Goal: Information Seeking & Learning: Learn about a topic

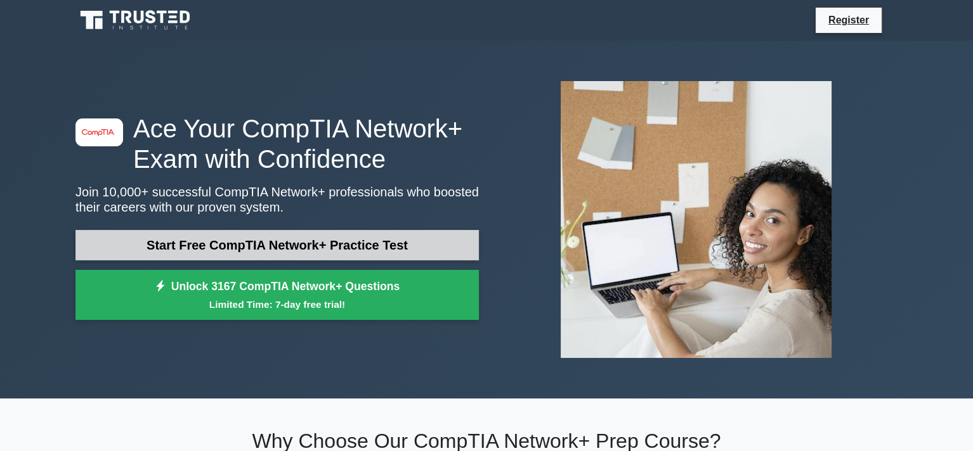
click at [361, 247] on link "Start Free CompTIA Network+ Practice Test" at bounding box center [276, 245] width 403 height 30
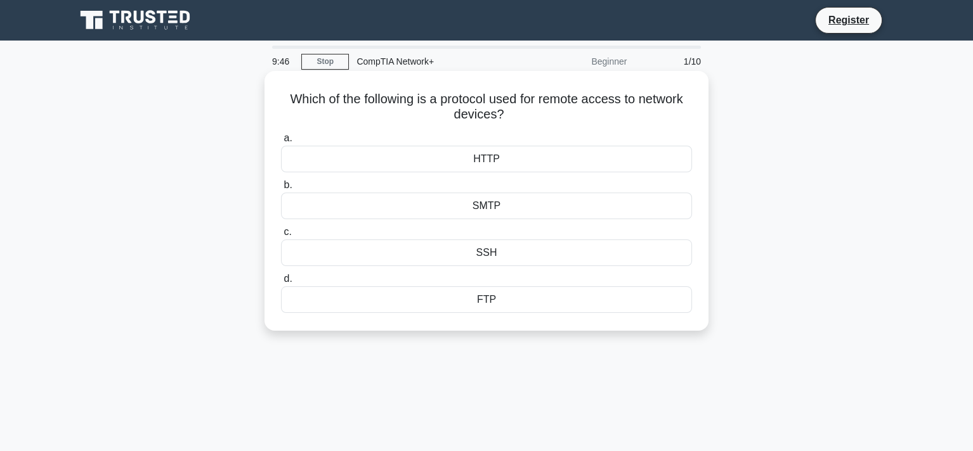
click at [500, 253] on div "SSH" at bounding box center [486, 253] width 411 height 27
click at [281, 236] on input "c. SSH" at bounding box center [281, 232] width 0 height 8
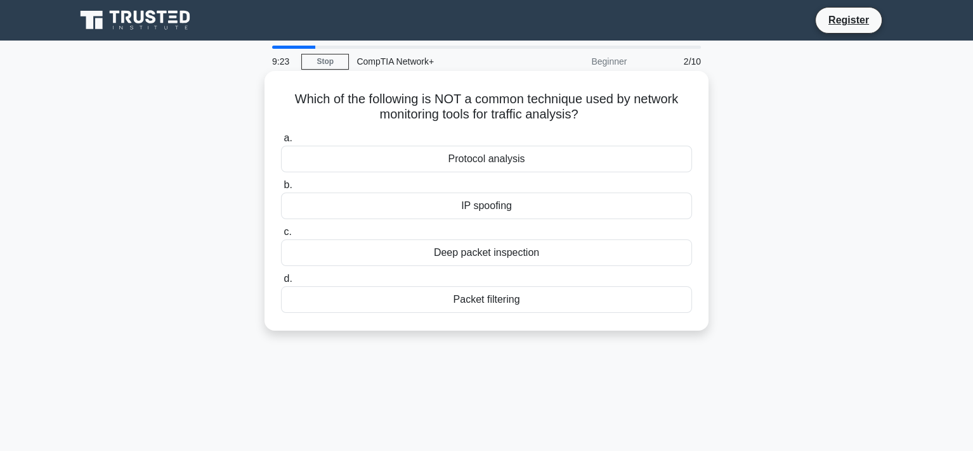
click at [505, 204] on div "IP spoofing" at bounding box center [486, 206] width 411 height 27
click at [281, 190] on input "b. IP spoofing" at bounding box center [281, 185] width 0 height 8
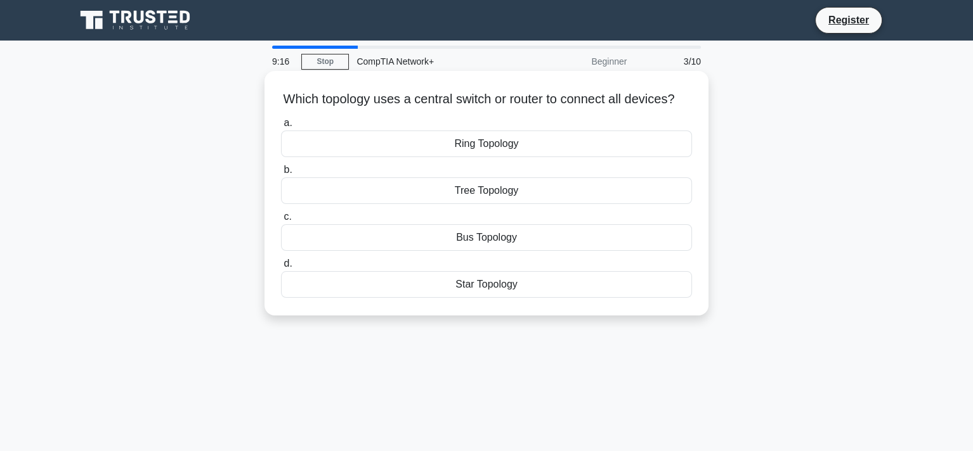
click at [498, 298] on div "Star Topology" at bounding box center [486, 284] width 411 height 27
click at [281, 268] on input "d. Star Topology" at bounding box center [281, 264] width 0 height 8
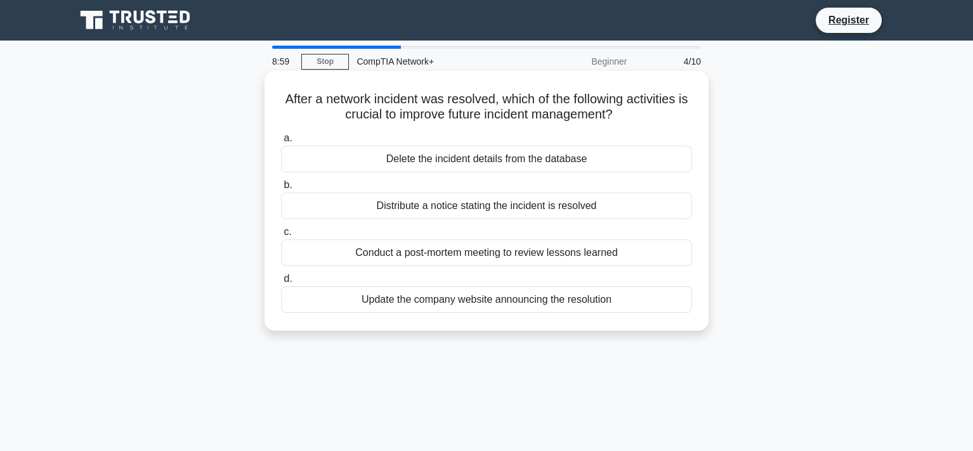
click at [538, 252] on div "Conduct a post-mortem meeting to review lessons learned" at bounding box center [486, 253] width 411 height 27
click at [281, 236] on input "c. Conduct a post-mortem meeting to review lessons learned" at bounding box center [281, 232] width 0 height 8
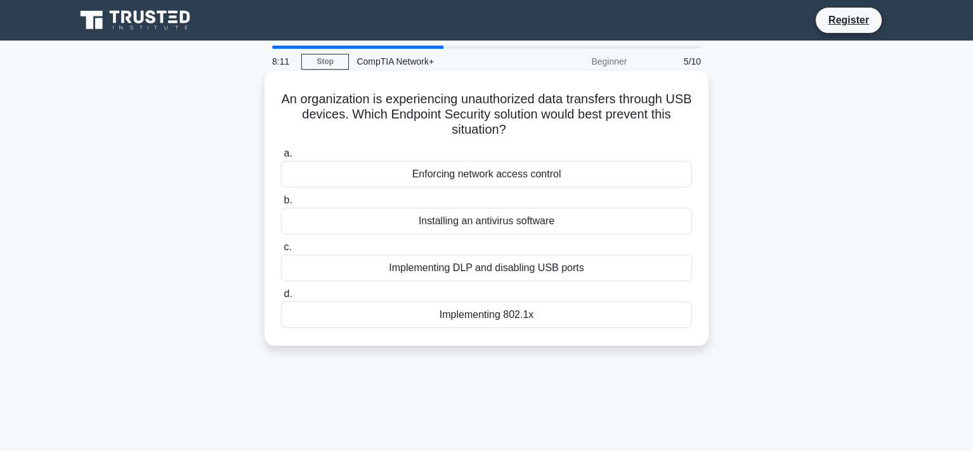
click at [550, 269] on div "Implementing DLP and disabling USB ports" at bounding box center [486, 268] width 411 height 27
click at [281, 252] on input "c. Implementing DLP and disabling USB ports" at bounding box center [281, 247] width 0 height 8
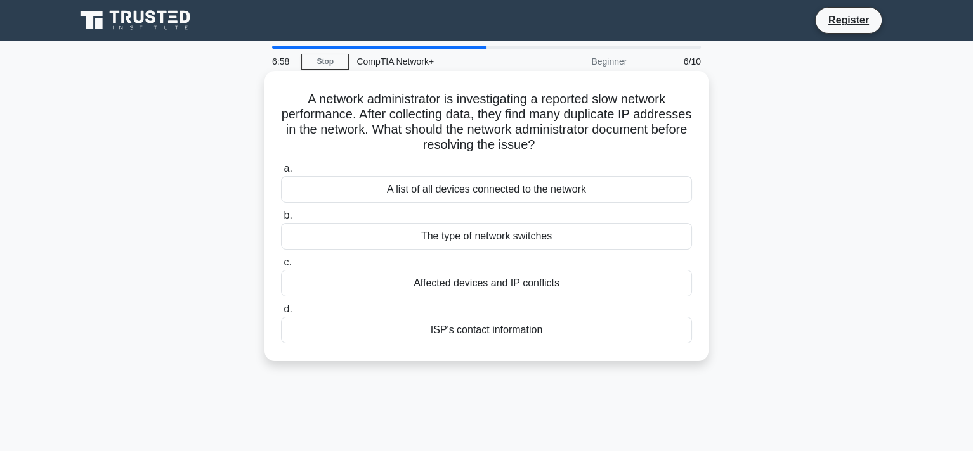
click at [472, 280] on div "Affected devices and IP conflicts" at bounding box center [486, 283] width 411 height 27
click at [281, 267] on input "c. Affected devices and IP conflicts" at bounding box center [281, 263] width 0 height 8
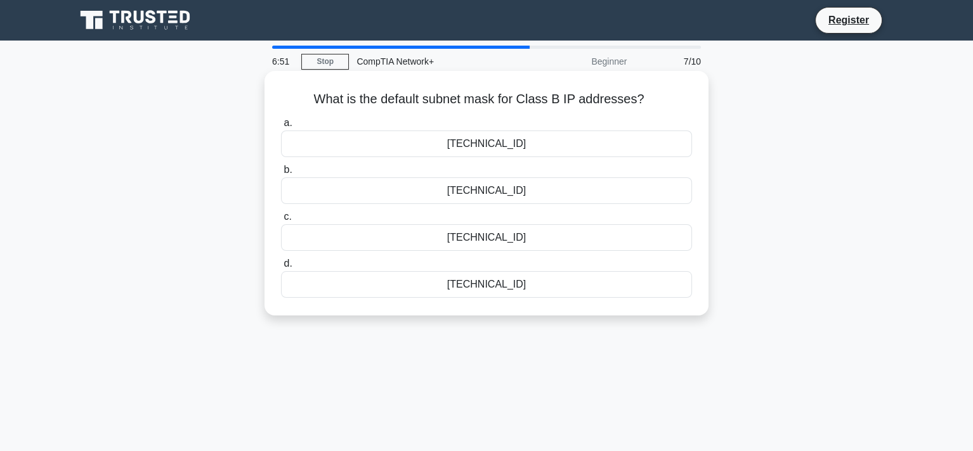
click at [524, 147] on div "255.255.0.0" at bounding box center [486, 144] width 411 height 27
click at [281, 127] on input "a. 255.255.0.0" at bounding box center [281, 123] width 0 height 8
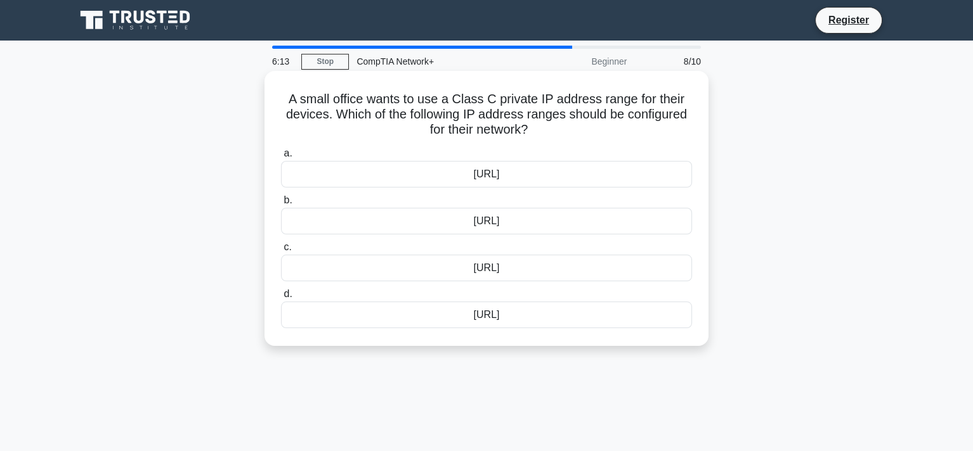
click at [490, 223] on div "192.168.0.0/16" at bounding box center [486, 221] width 411 height 27
click at [281, 205] on input "b. 192.168.0.0/16" at bounding box center [281, 201] width 0 height 8
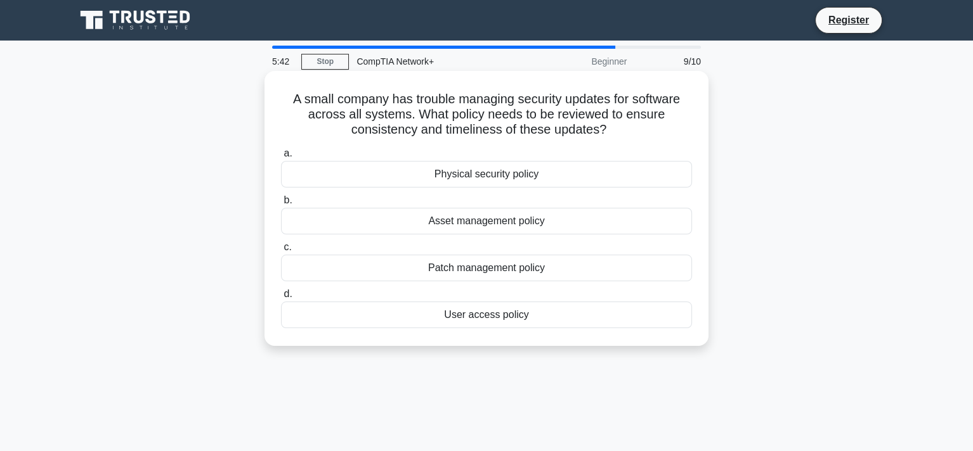
click at [515, 226] on div "Asset management policy" at bounding box center [486, 221] width 411 height 27
click at [281, 205] on input "b. Asset management policy" at bounding box center [281, 201] width 0 height 8
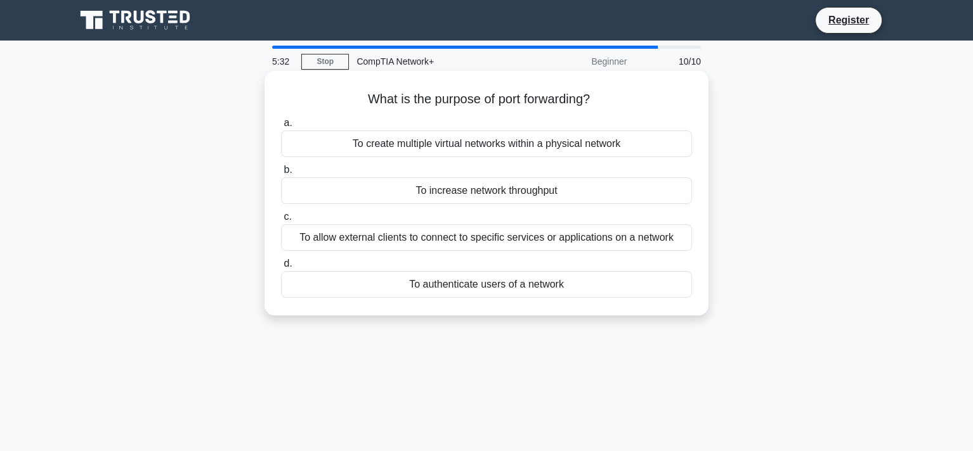
click at [636, 245] on div "To allow external clients to connect to specific services or applications on a …" at bounding box center [486, 237] width 411 height 27
click at [281, 221] on input "c. To allow external clients to connect to specific services or applications on…" at bounding box center [281, 217] width 0 height 8
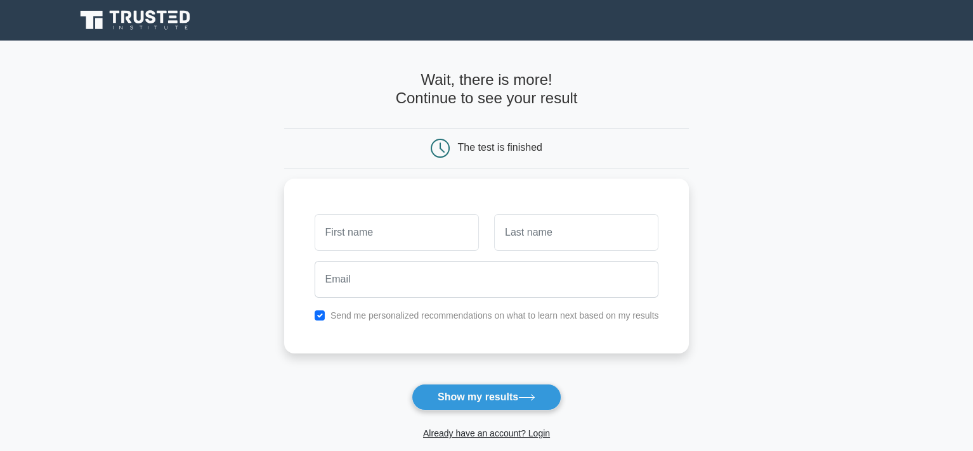
scroll to position [127, 0]
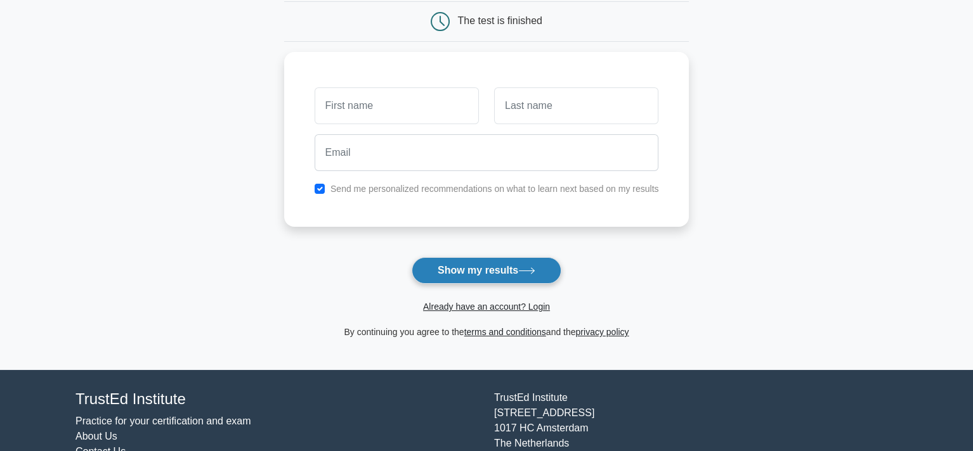
click at [503, 264] on button "Show my results" at bounding box center [486, 270] width 150 height 27
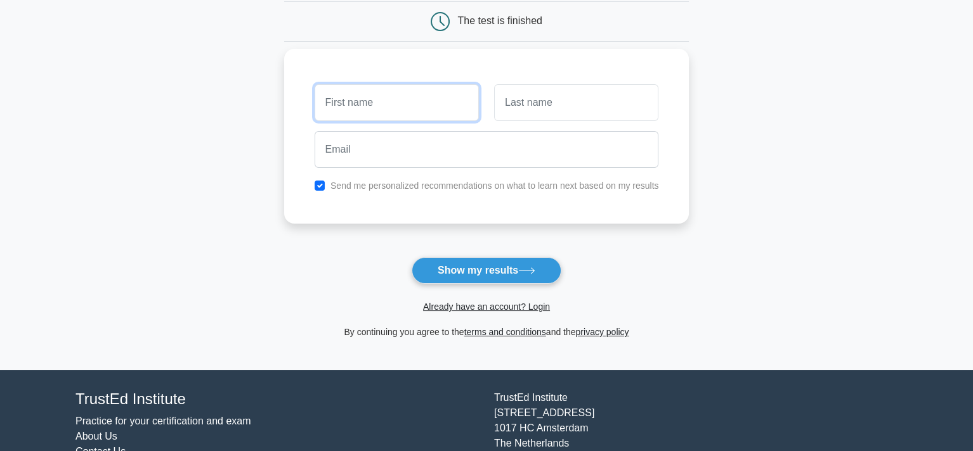
click at [340, 101] on input "text" at bounding box center [396, 102] width 164 height 37
type input "CLAUDIA"
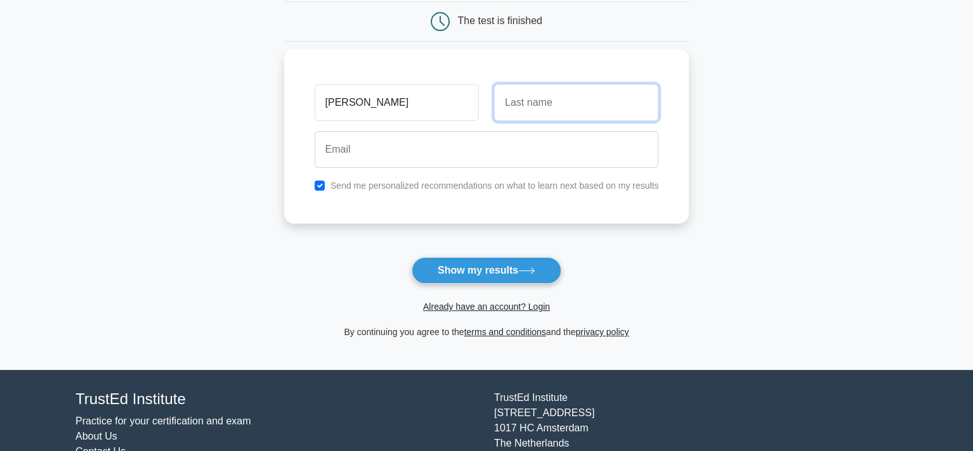
click at [535, 102] on input "text" at bounding box center [576, 102] width 164 height 37
type input "Arrunategui"
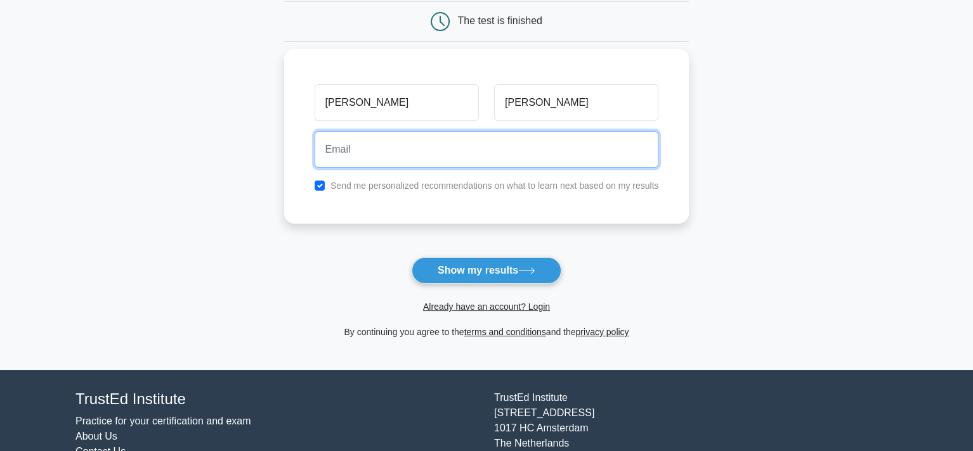
click at [403, 142] on input "email" at bounding box center [486, 149] width 344 height 37
type input "cpatricia0507career@gmail.com"
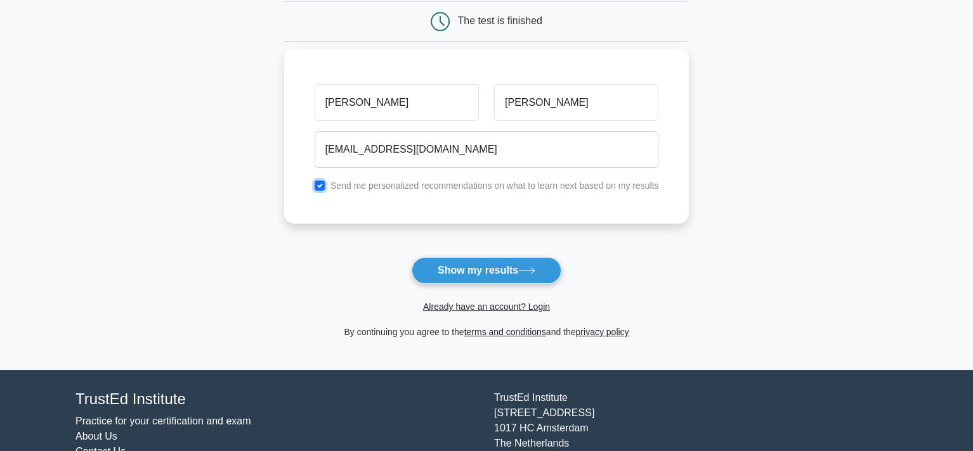
click at [320, 182] on input "checkbox" at bounding box center [319, 186] width 10 height 10
checkbox input "false"
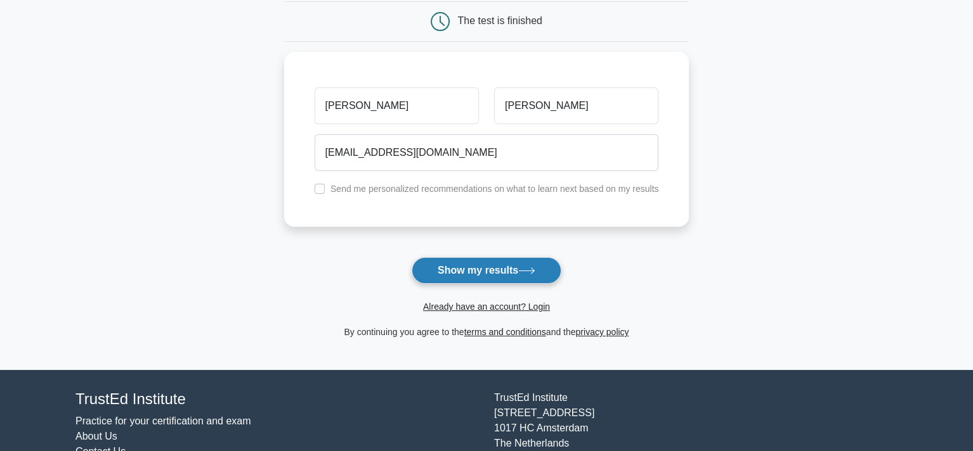
click at [481, 269] on button "Show my results" at bounding box center [486, 270] width 150 height 27
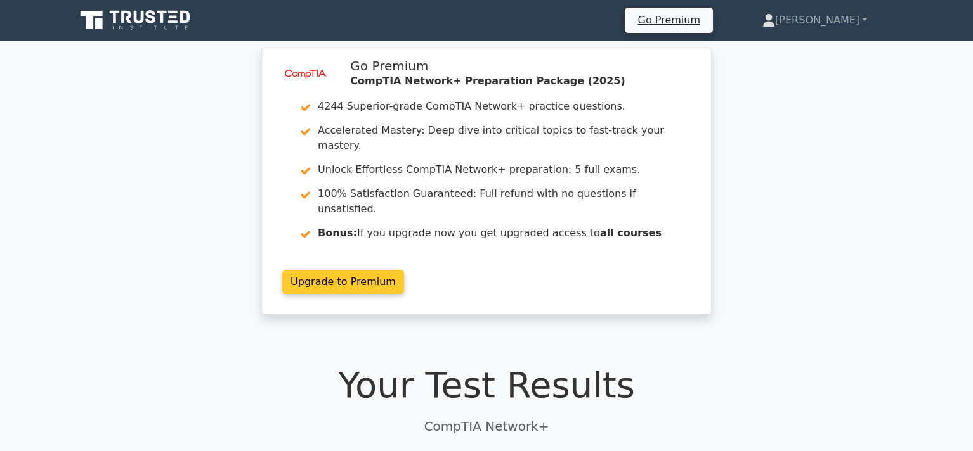
click at [343, 270] on link "Upgrade to Premium" at bounding box center [343, 282] width 122 height 24
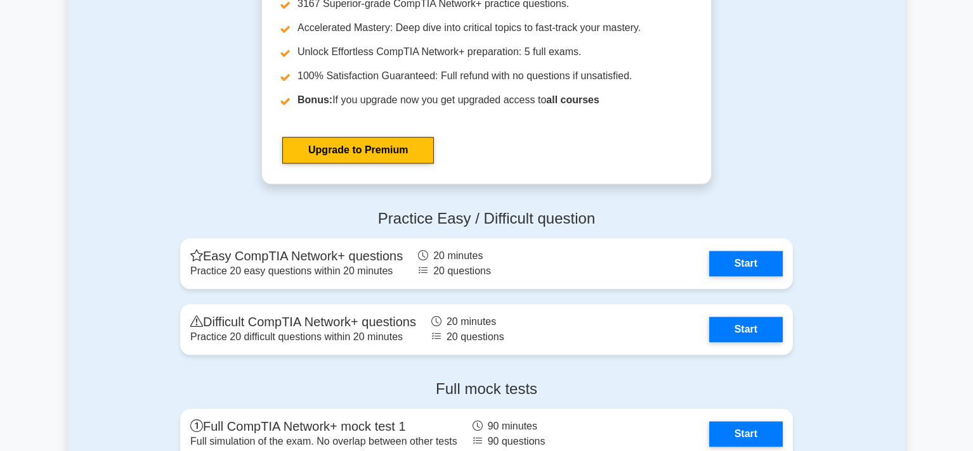
scroll to position [2536, 0]
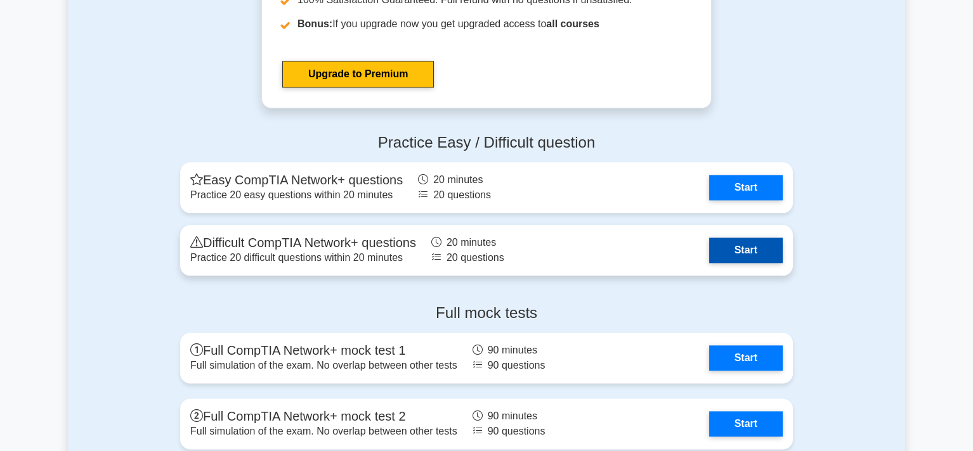
click at [745, 247] on link "Start" at bounding box center [746, 250] width 74 height 25
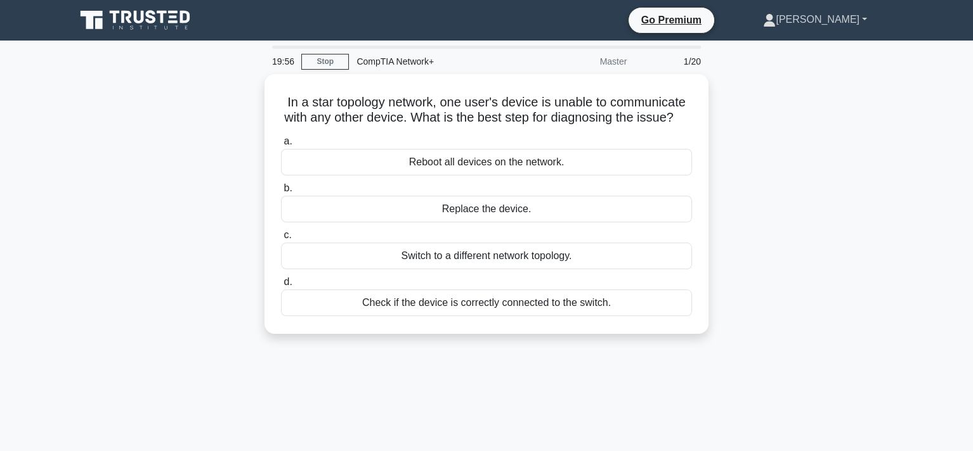
click at [856, 14] on link "[PERSON_NAME]" at bounding box center [814, 19] width 165 height 25
click at [931, 255] on main "19:55 Stop CompTIA Network+ Master 1/20 In a star topology network, one user's …" at bounding box center [486, 363] width 973 height 644
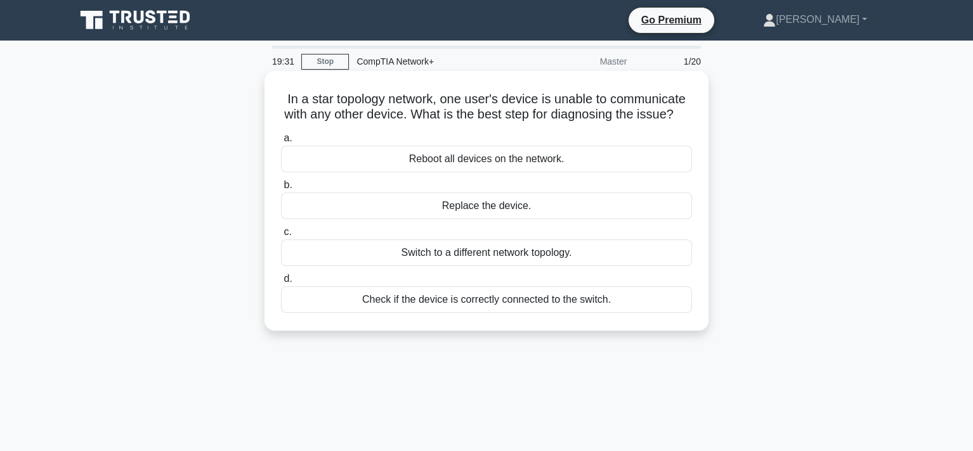
click at [523, 313] on div "Check if the device is correctly connected to the switch." at bounding box center [486, 300] width 411 height 27
click at [281, 283] on input "d. Check if the device is correctly connected to the switch." at bounding box center [281, 279] width 0 height 8
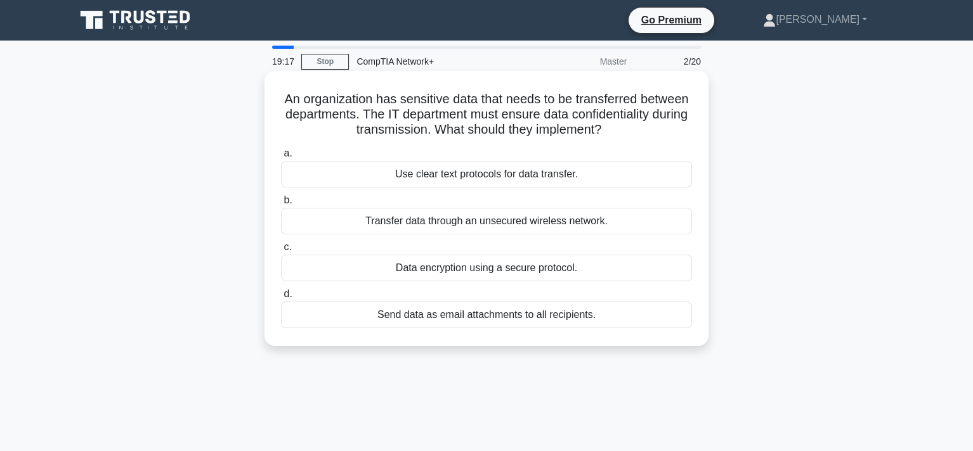
click at [567, 266] on div "Data encryption using a secure protocol." at bounding box center [486, 268] width 411 height 27
click at [281, 252] on input "c. Data encryption using a secure protocol." at bounding box center [281, 247] width 0 height 8
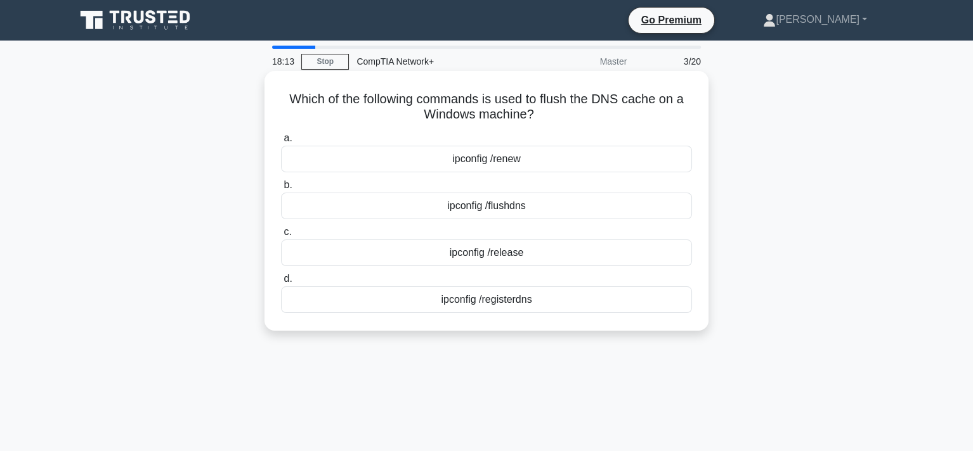
click at [488, 198] on div "ipconfig /flushdns" at bounding box center [486, 206] width 411 height 27
click at [281, 190] on input "b. ipconfig /flushdns" at bounding box center [281, 185] width 0 height 8
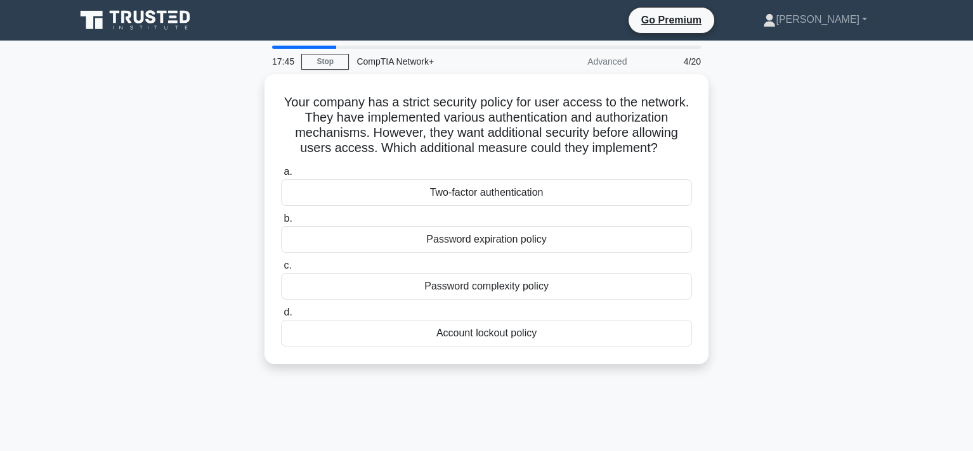
drag, startPoint x: 817, startPoint y: 148, endPoint x: 834, endPoint y: 94, distance: 56.5
click at [834, 94] on div "Your company has a strict security policy for user access to the network. They …" at bounding box center [486, 227] width 837 height 306
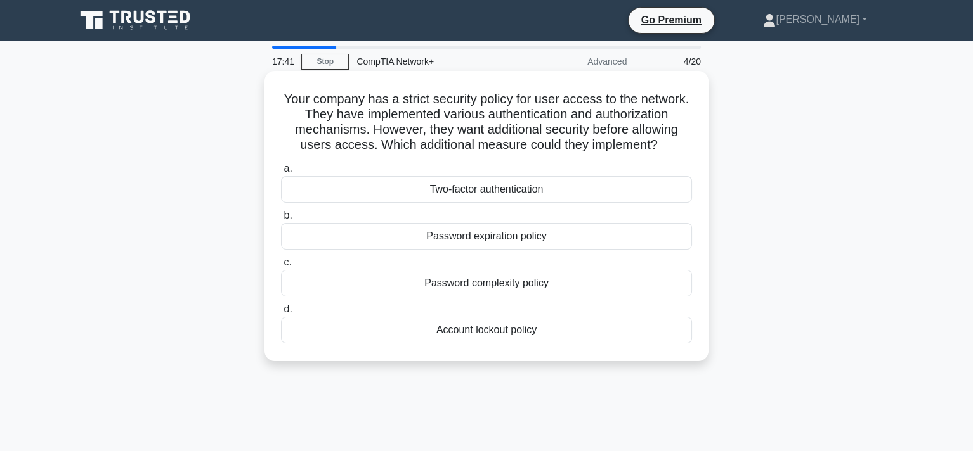
click at [477, 190] on div "Two-factor authentication" at bounding box center [486, 189] width 411 height 27
click at [281, 173] on input "a. Two-factor authentication" at bounding box center [281, 169] width 0 height 8
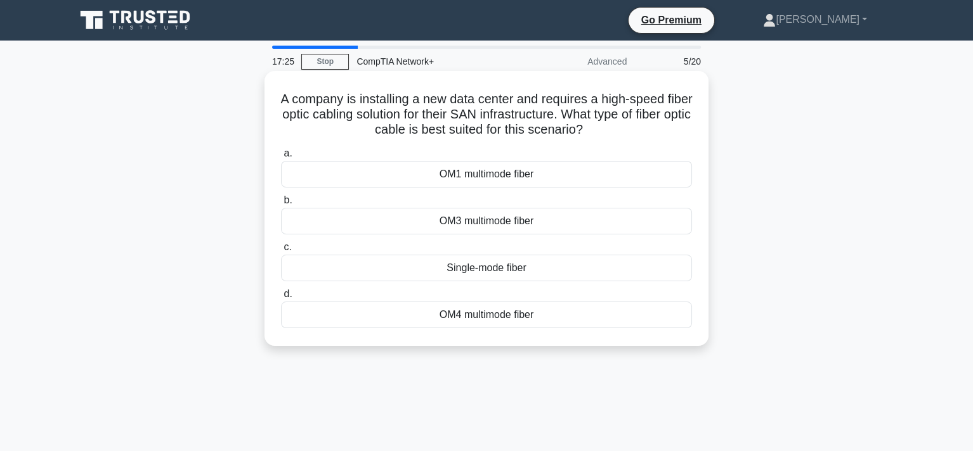
click at [547, 224] on div "OM3 multimode fiber" at bounding box center [486, 221] width 411 height 27
click at [281, 205] on input "b. OM3 multimode fiber" at bounding box center [281, 201] width 0 height 8
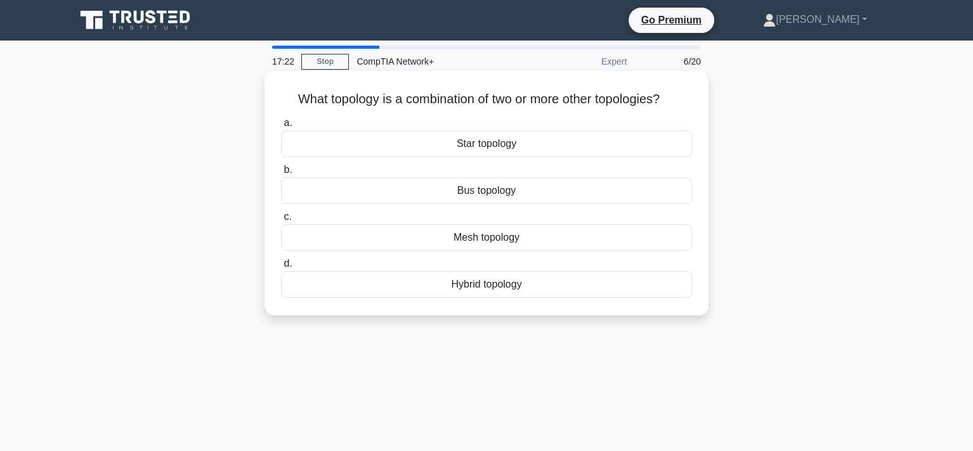
click at [514, 287] on div "Hybrid topology" at bounding box center [486, 284] width 411 height 27
click at [281, 268] on input "d. Hybrid topology" at bounding box center [281, 264] width 0 height 8
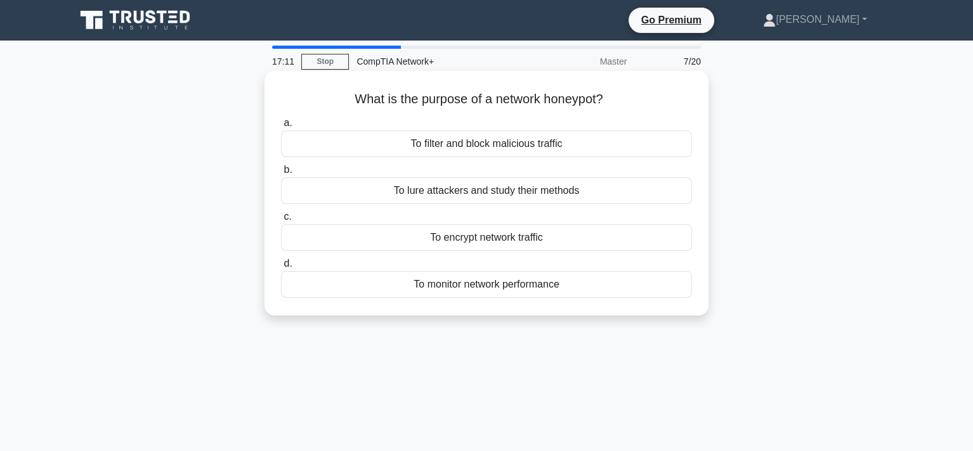
click at [542, 194] on div "To lure attackers and study their methods" at bounding box center [486, 191] width 411 height 27
click at [281, 174] on input "b. To lure attackers and study their methods" at bounding box center [281, 170] width 0 height 8
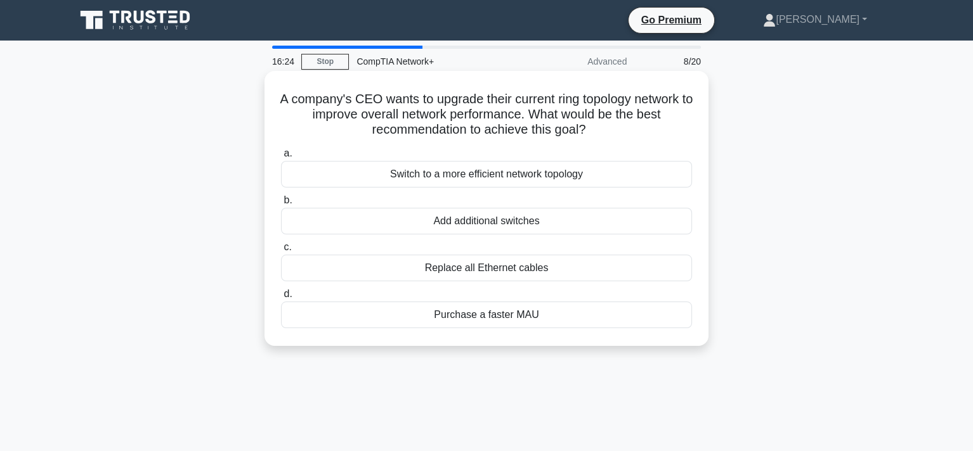
click at [555, 177] on div "Switch to a more efficient network topology" at bounding box center [486, 174] width 411 height 27
click at [497, 172] on div "Switch to a more efficient network topology" at bounding box center [486, 174] width 411 height 27
click at [281, 158] on input "a. Switch to a more efficient network topology" at bounding box center [281, 154] width 0 height 8
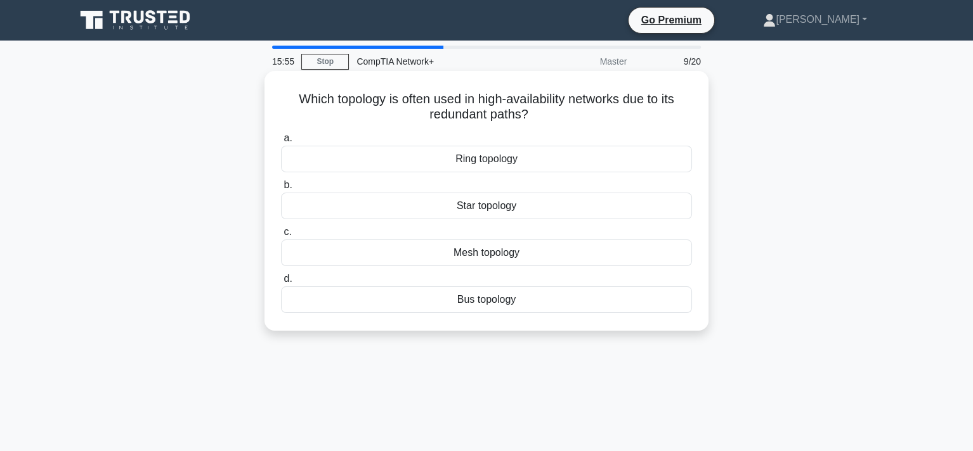
click at [486, 255] on div "Mesh topology" at bounding box center [486, 253] width 411 height 27
click at [281, 236] on input "c. Mesh topology" at bounding box center [281, 232] width 0 height 8
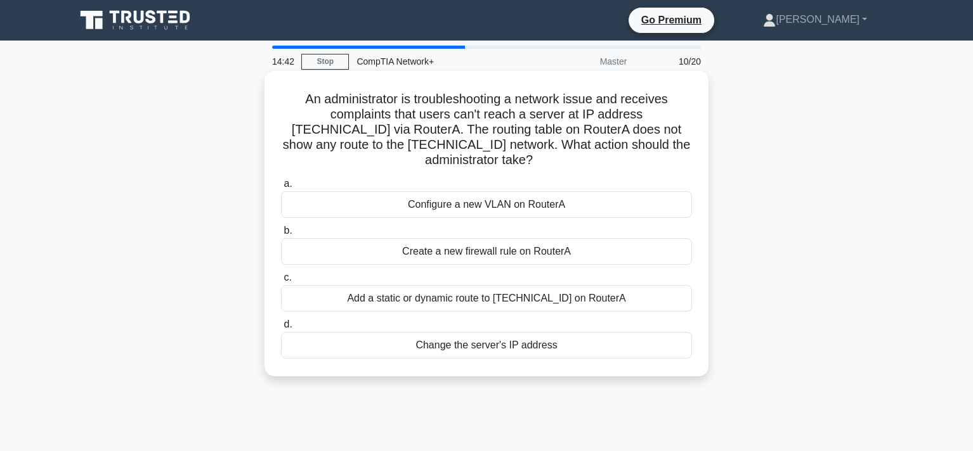
click at [552, 285] on div "Add a static or dynamic route to 10.0.1.0/24 on RouterA" at bounding box center [486, 298] width 411 height 27
click at [281, 282] on input "c. Add a static or dynamic route to 10.0.1.0/24 on RouterA" at bounding box center [281, 278] width 0 height 8
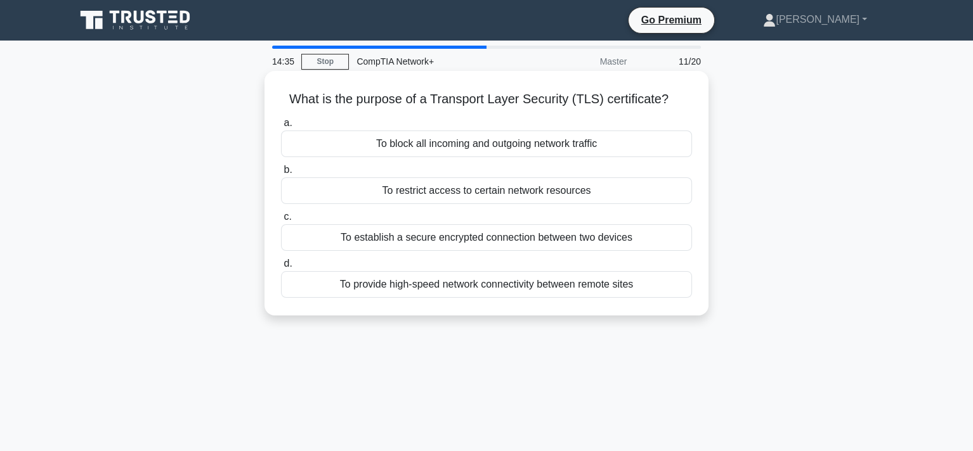
click at [471, 237] on div "To establish a secure encrypted connection between two devices" at bounding box center [486, 237] width 411 height 27
click at [281, 221] on input "c. To establish a secure encrypted connection between two devices" at bounding box center [281, 217] width 0 height 8
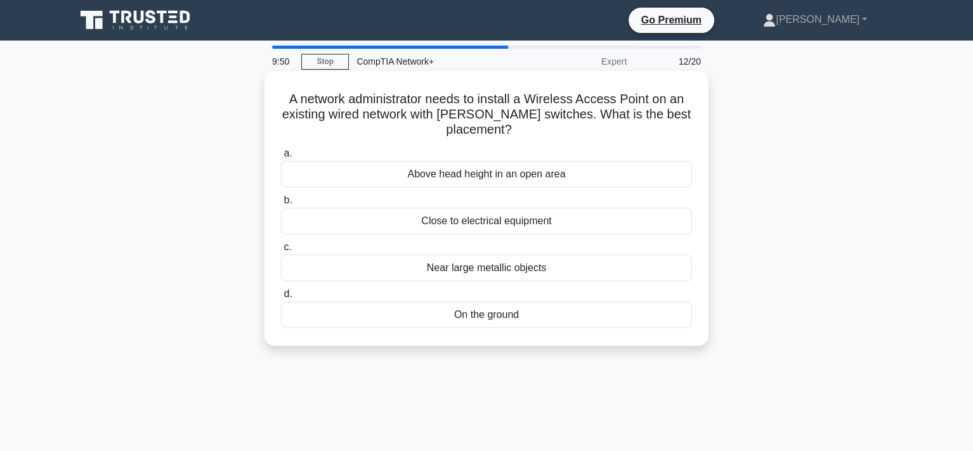
click at [560, 172] on div "Above head height in an open area" at bounding box center [486, 174] width 411 height 27
click at [281, 158] on input "a. Above head height in an open area" at bounding box center [281, 154] width 0 height 8
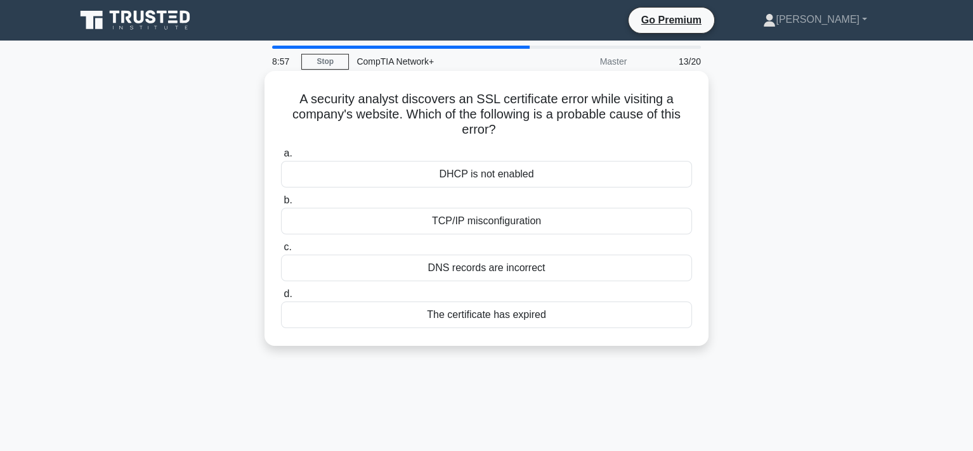
click at [458, 314] on div "The certificate has expired" at bounding box center [486, 315] width 411 height 27
click at [281, 299] on input "d. The certificate has expired" at bounding box center [281, 294] width 0 height 8
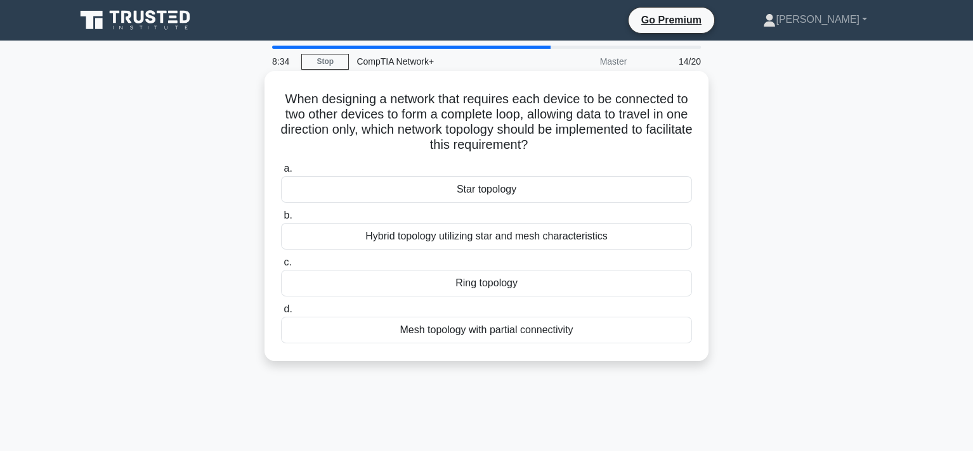
click at [512, 285] on div "Ring topology" at bounding box center [486, 283] width 411 height 27
click at [281, 267] on input "c. Ring topology" at bounding box center [281, 263] width 0 height 8
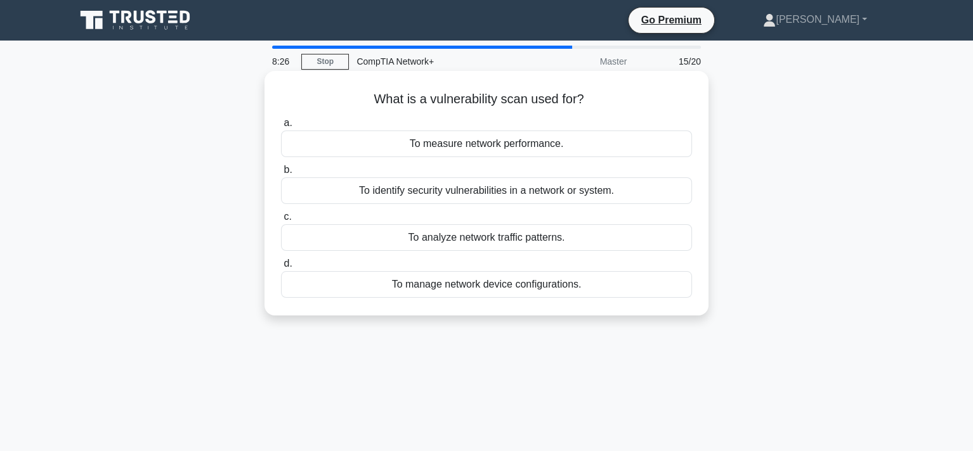
click at [571, 185] on div "To identify security vulnerabilities in a network or system." at bounding box center [486, 191] width 411 height 27
click at [281, 174] on input "b. To identify security vulnerabilities in a network or system." at bounding box center [281, 170] width 0 height 8
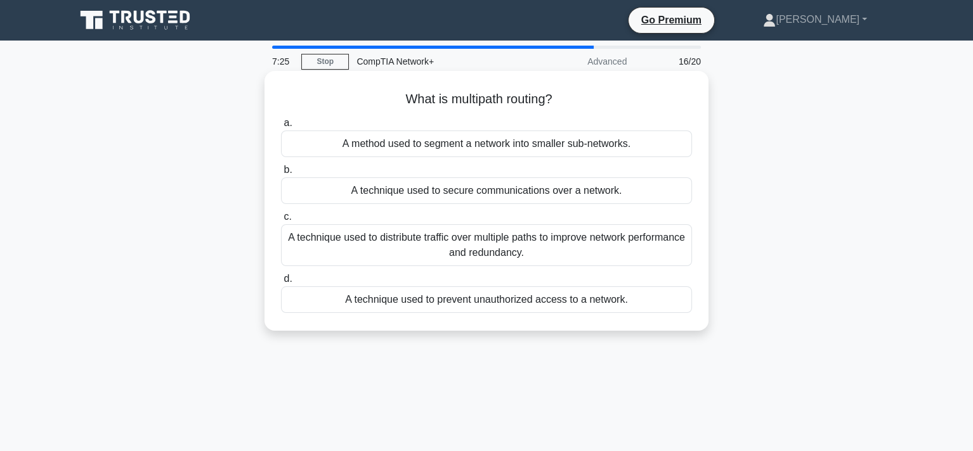
click at [523, 241] on div "A technique used to distribute traffic over multiple paths to improve network p…" at bounding box center [486, 245] width 411 height 42
click at [281, 221] on input "c. A technique used to distribute traffic over multiple paths to improve networ…" at bounding box center [281, 217] width 0 height 8
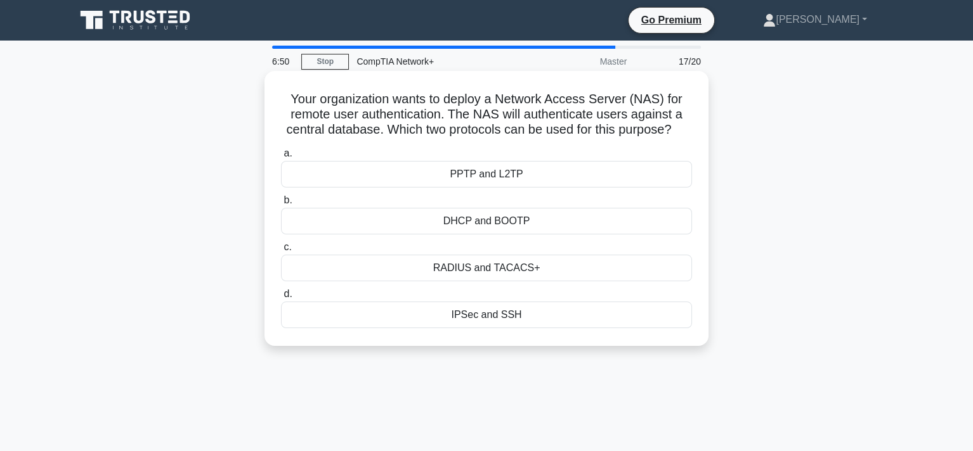
click at [536, 268] on div "RADIUS and TACACS+" at bounding box center [486, 268] width 411 height 27
click at [281, 252] on input "c. RADIUS and TACACS+" at bounding box center [281, 247] width 0 height 8
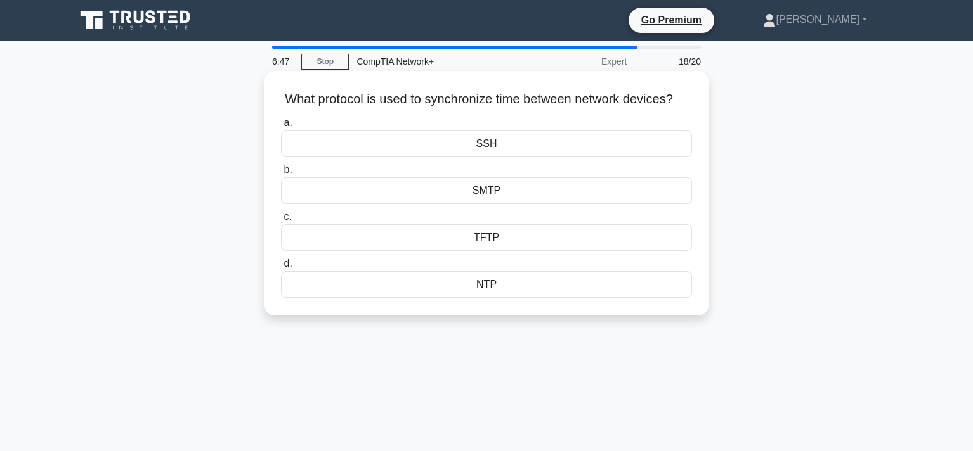
click at [504, 298] on div "NTP" at bounding box center [486, 284] width 411 height 27
click at [281, 268] on input "d. NTP" at bounding box center [281, 264] width 0 height 8
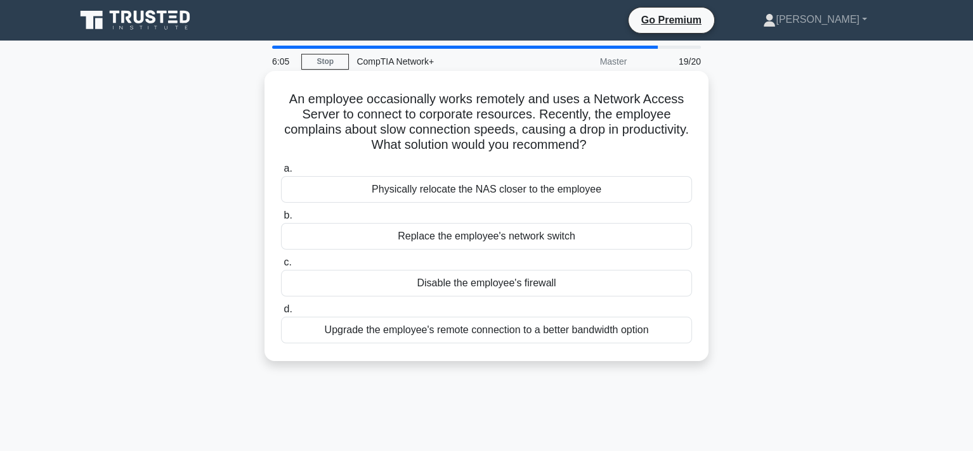
click at [615, 335] on div "Upgrade the employee's remote connection to a better bandwidth option" at bounding box center [486, 330] width 411 height 27
click at [281, 314] on input "d. Upgrade the employee's remote connection to a better bandwidth option" at bounding box center [281, 310] width 0 height 8
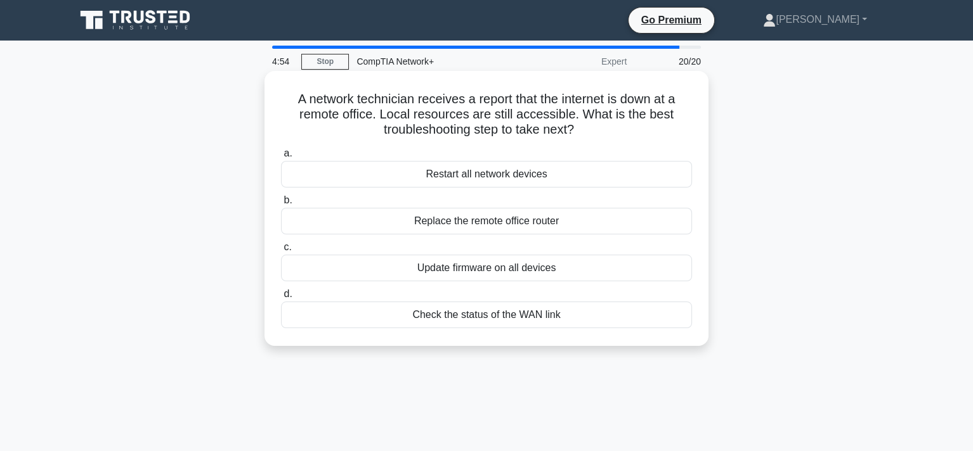
click at [469, 311] on div "Check the status of the WAN link" at bounding box center [486, 315] width 411 height 27
click at [281, 299] on input "d. Check the status of the WAN link" at bounding box center [281, 294] width 0 height 8
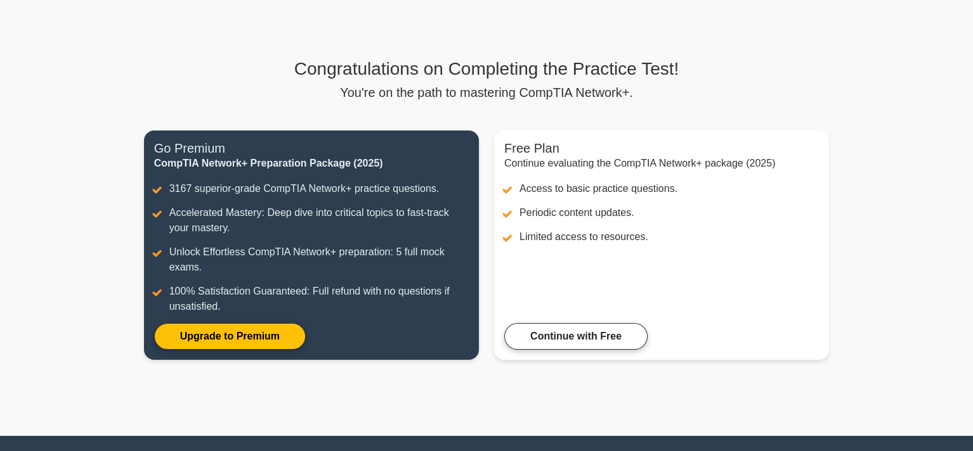
scroll to position [41, 0]
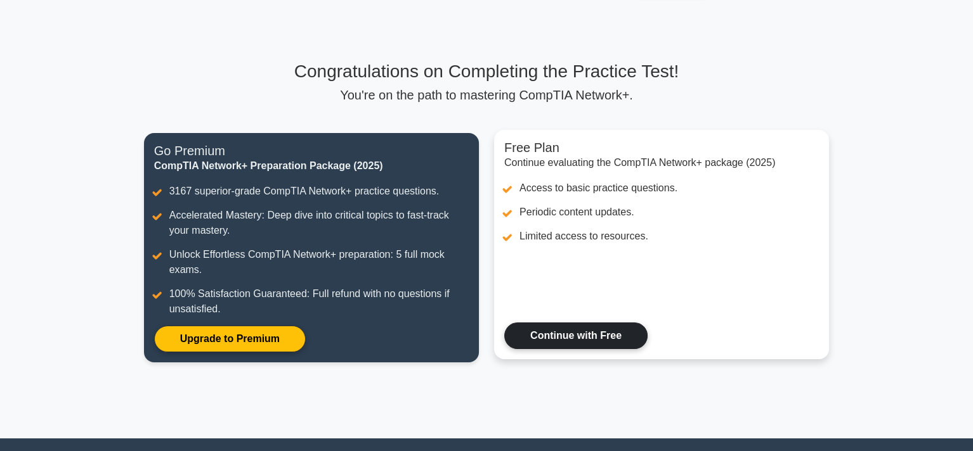
click at [612, 331] on link "Continue with Free" at bounding box center [575, 336] width 143 height 27
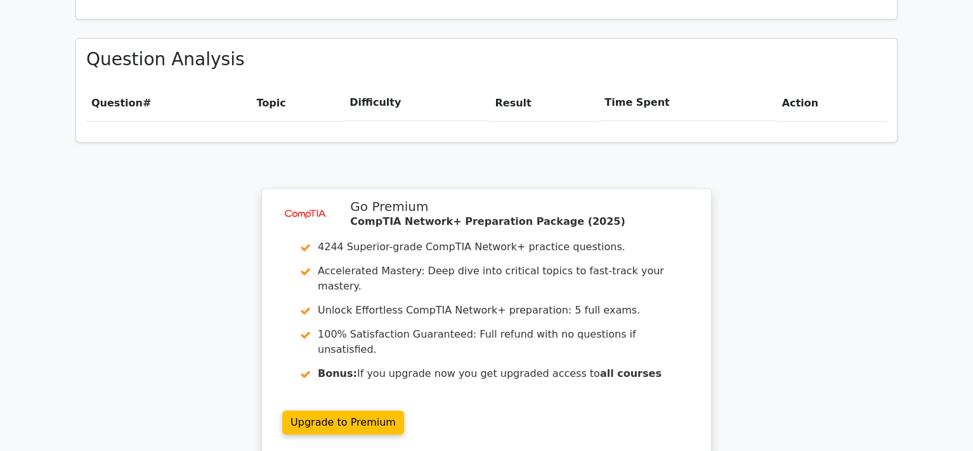
scroll to position [888, 0]
